Goal: Navigation & Orientation: Find specific page/section

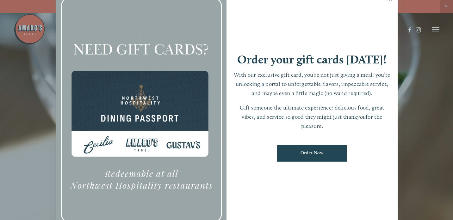
click at [444, 9] on div at bounding box center [226, 110] width 453 height 220
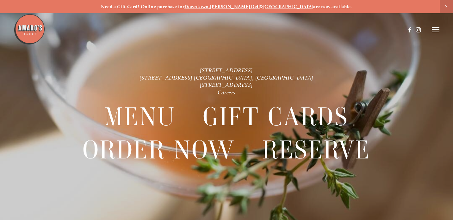
click at [439, 10] on div "Need a Gift Card? Online purchase for Downtown , [PERSON_NAME][GEOGRAPHIC_DATA]…" at bounding box center [226, 6] width 453 height 13
click at [445, 6] on span "Close Announcement" at bounding box center [446, 6] width 13 height 13
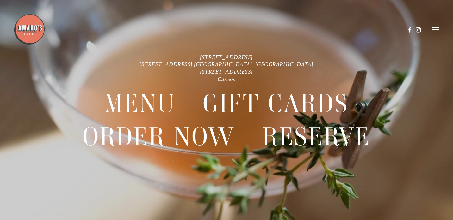
click at [434, 33] on header "Menu Order Now Visit Gallery 0" at bounding box center [227, 30] width 426 height 60
click at [434, 30] on line at bounding box center [436, 30] width 8 height 0
click at [323, 32] on span "Menu" at bounding box center [324, 29] width 12 height 5
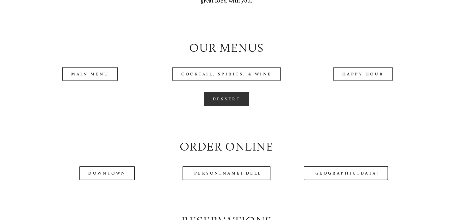
scroll to position [608, 0]
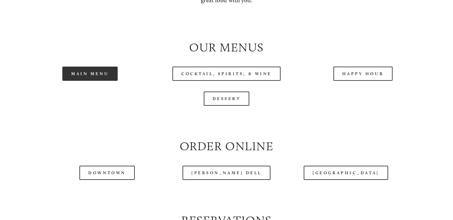
click at [98, 79] on link "Main Menu" at bounding box center [89, 74] width 55 height 14
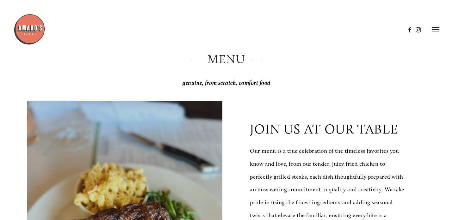
scroll to position [0, 0]
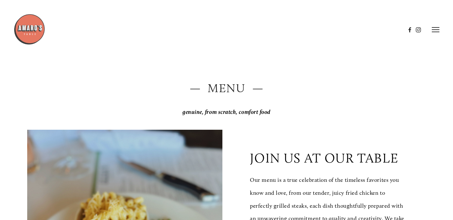
click at [432, 29] on icon at bounding box center [436, 30] width 8 height 6
click at [384, 29] on span "Gallery" at bounding box center [379, 29] width 15 height 5
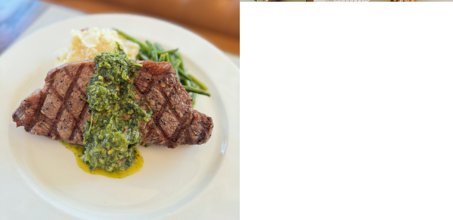
scroll to position [5996, 0]
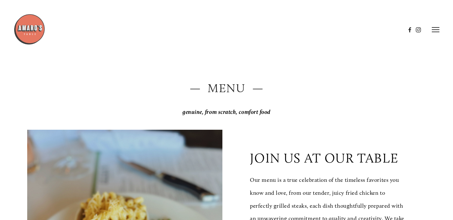
click at [434, 30] on line at bounding box center [436, 30] width 8 height 0
click at [379, 27] on header "Menu Order Now Visit Gallery 0" at bounding box center [226, 30] width 453 height 60
click at [378, 32] on span "Gallery" at bounding box center [379, 29] width 15 height 5
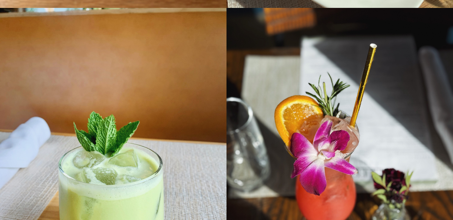
scroll to position [7991, 0]
